Goal: Transaction & Acquisition: Purchase product/service

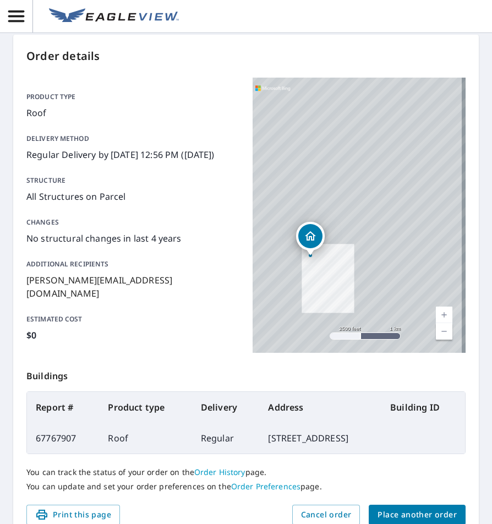
scroll to position [163, 0]
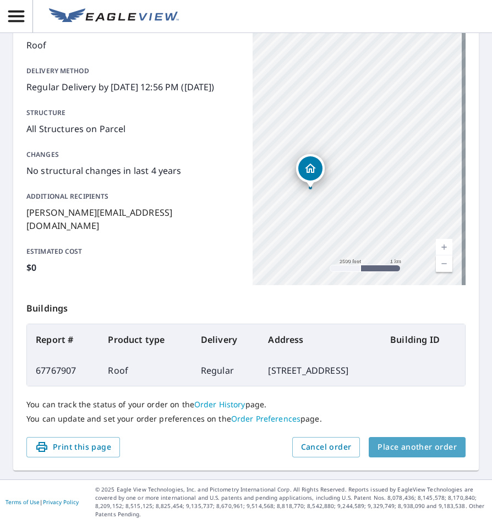
click at [437, 451] on span "Place another order" at bounding box center [416, 447] width 79 height 14
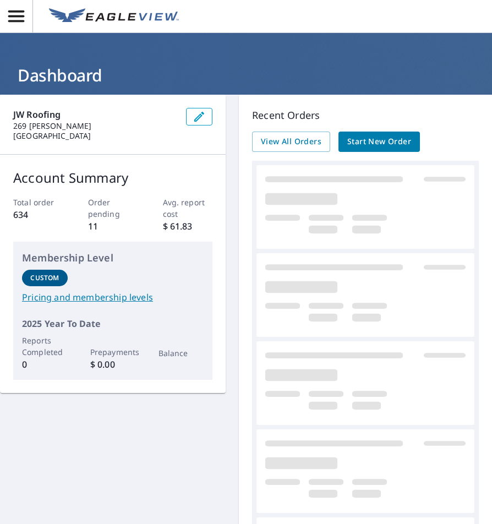
click at [374, 139] on span "Start New Order" at bounding box center [379, 142] width 64 height 14
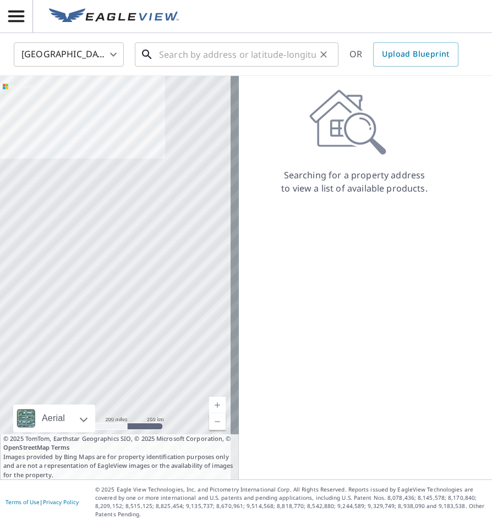
drag, startPoint x: 243, startPoint y: 58, endPoint x: 243, endPoint y: 52, distance: 6.1
click at [243, 59] on input "text" at bounding box center [237, 54] width 157 height 31
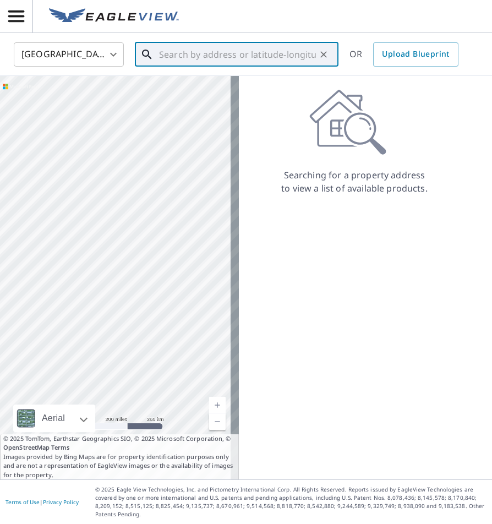
paste input "[STREET_ADDRESS][US_STATE]"
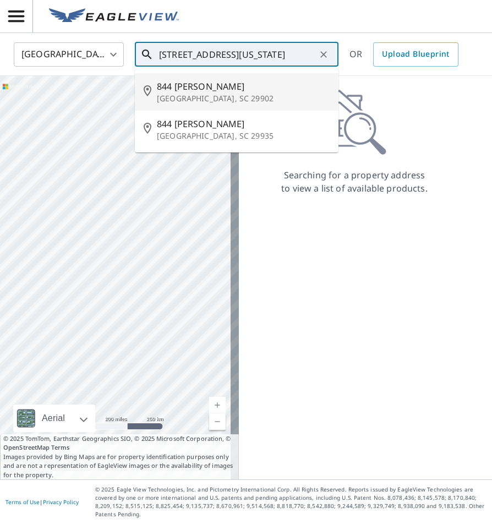
click at [217, 81] on span "844 [PERSON_NAME]" at bounding box center [243, 86] width 173 height 13
type input "[STREET_ADDRESS][PERSON_NAME]"
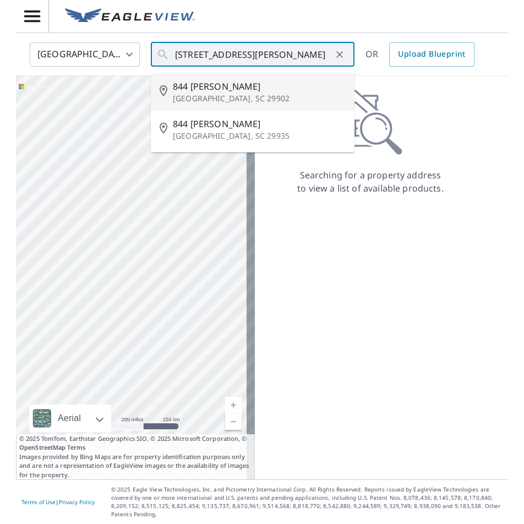
scroll to position [0, 0]
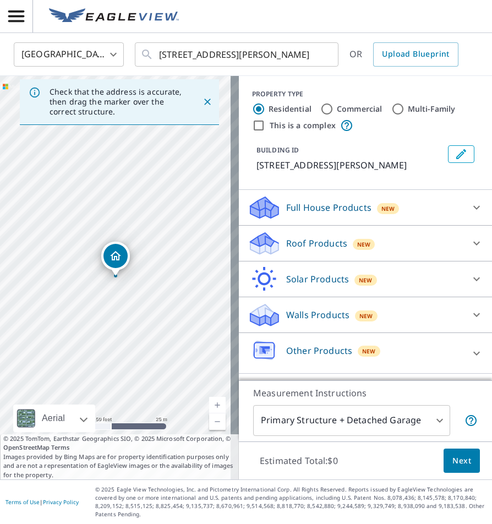
click at [470, 238] on icon at bounding box center [476, 243] width 13 height 13
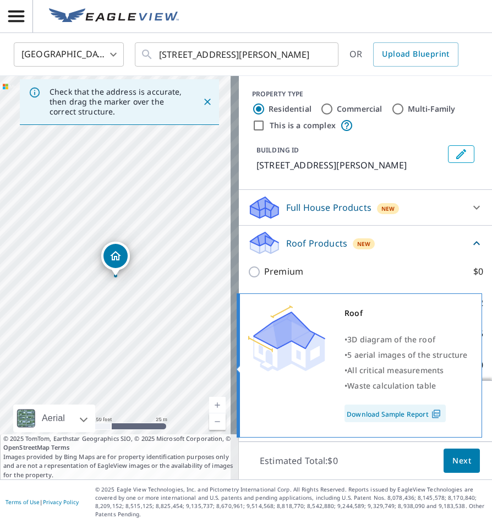
click at [450, 362] on div "• 5 aerial images of the structure" at bounding box center [405, 354] width 123 height 15
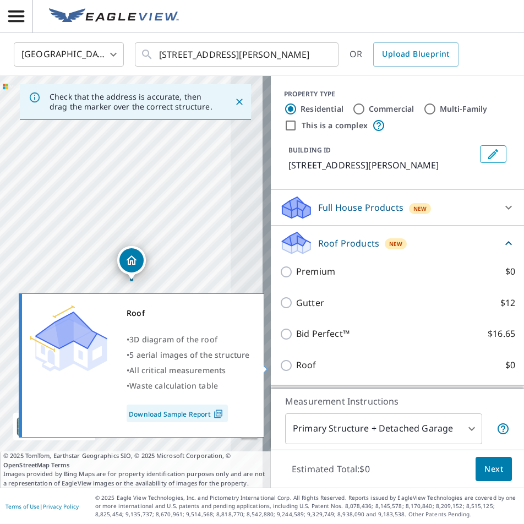
click at [303, 360] on p "Roof" at bounding box center [306, 365] width 20 height 14
click at [296, 360] on input "Roof $0" at bounding box center [288, 365] width 17 height 13
checkbox input "true"
type input "3"
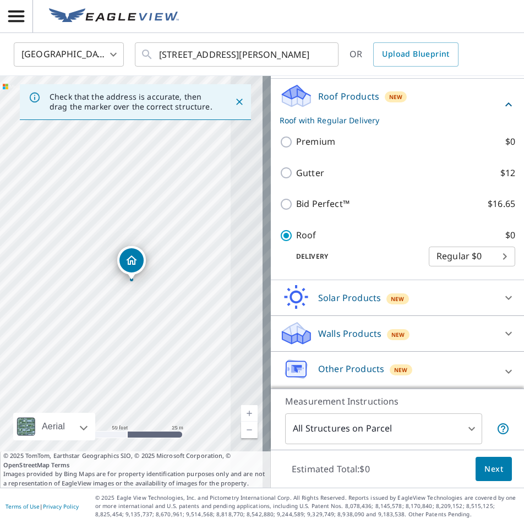
scroll to position [121, 0]
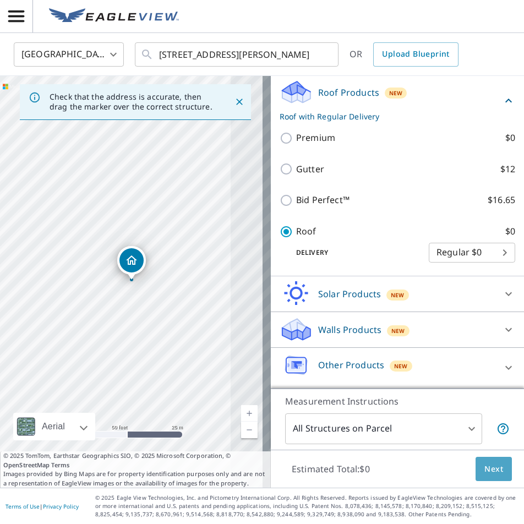
click at [488, 465] on span "Next" at bounding box center [493, 469] width 19 height 14
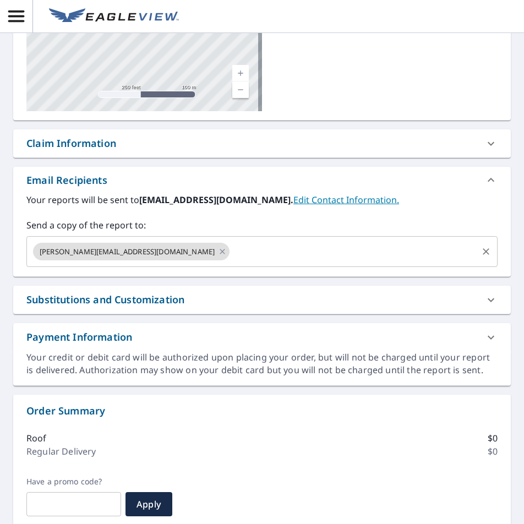
scroll to position [165, 0]
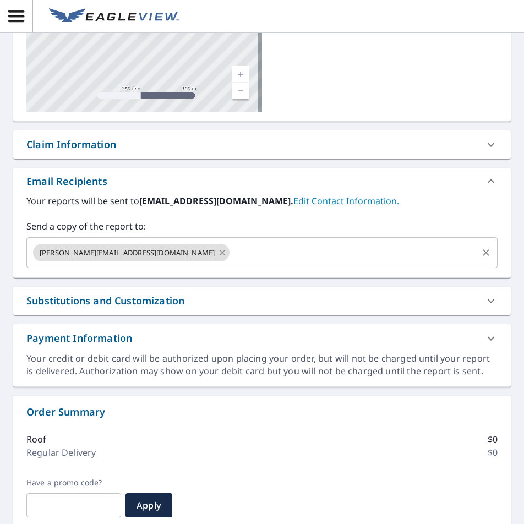
click at [218, 256] on icon at bounding box center [222, 253] width 9 height 12
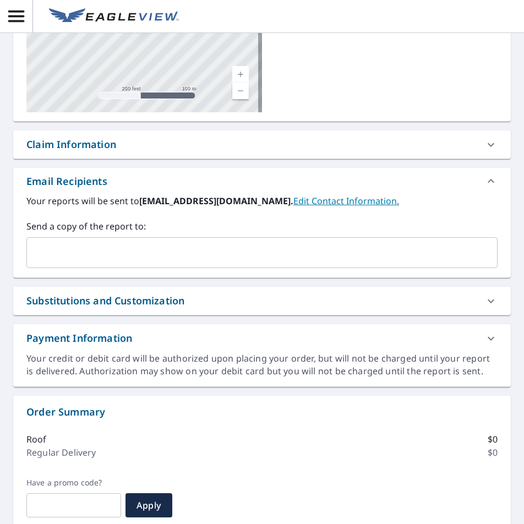
click at [120, 256] on input "text" at bounding box center [253, 252] width 445 height 21
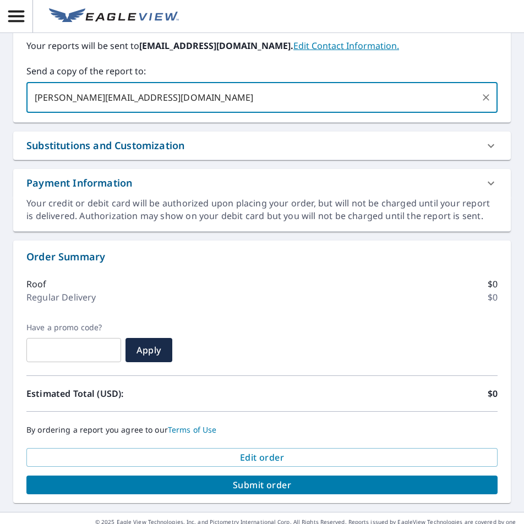
scroll to position [344, 0]
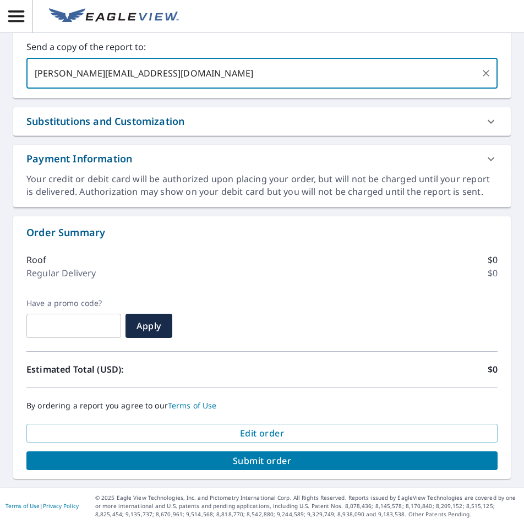
type input "[PERSON_NAME][EMAIL_ADDRESS][DOMAIN_NAME]"
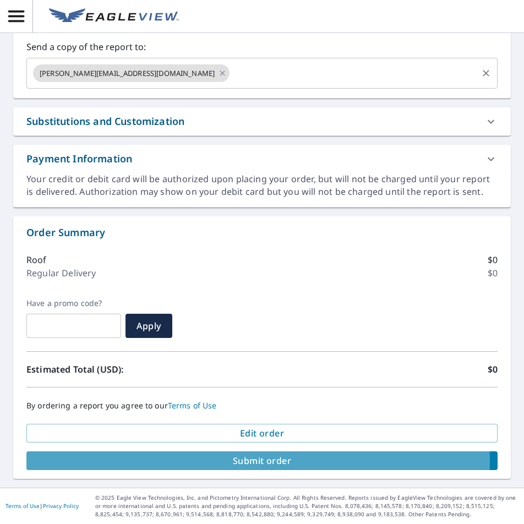
click at [251, 460] on span "Submit order" at bounding box center [261, 460] width 453 height 12
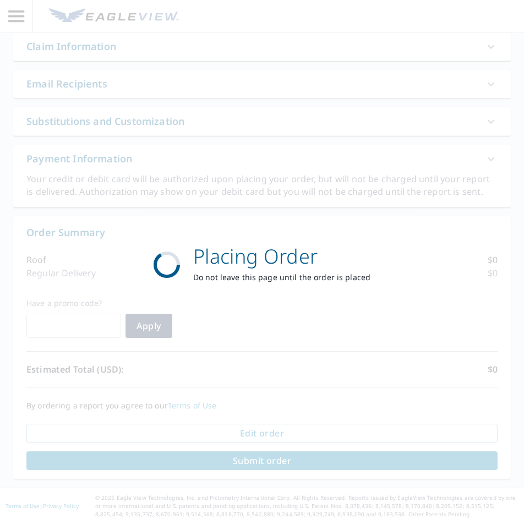
scroll to position [263, 0]
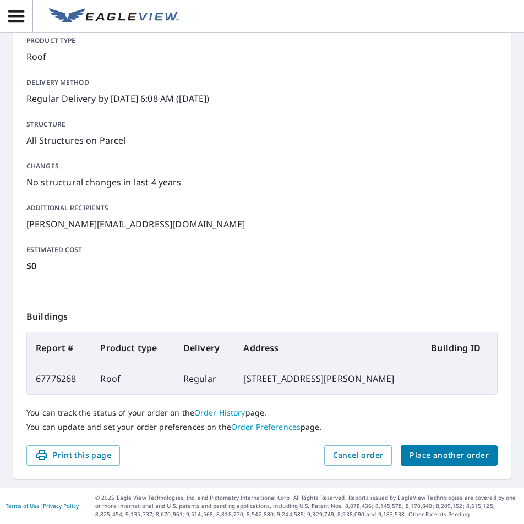
scroll to position [125, 0]
